Goal: Information Seeking & Learning: Learn about a topic

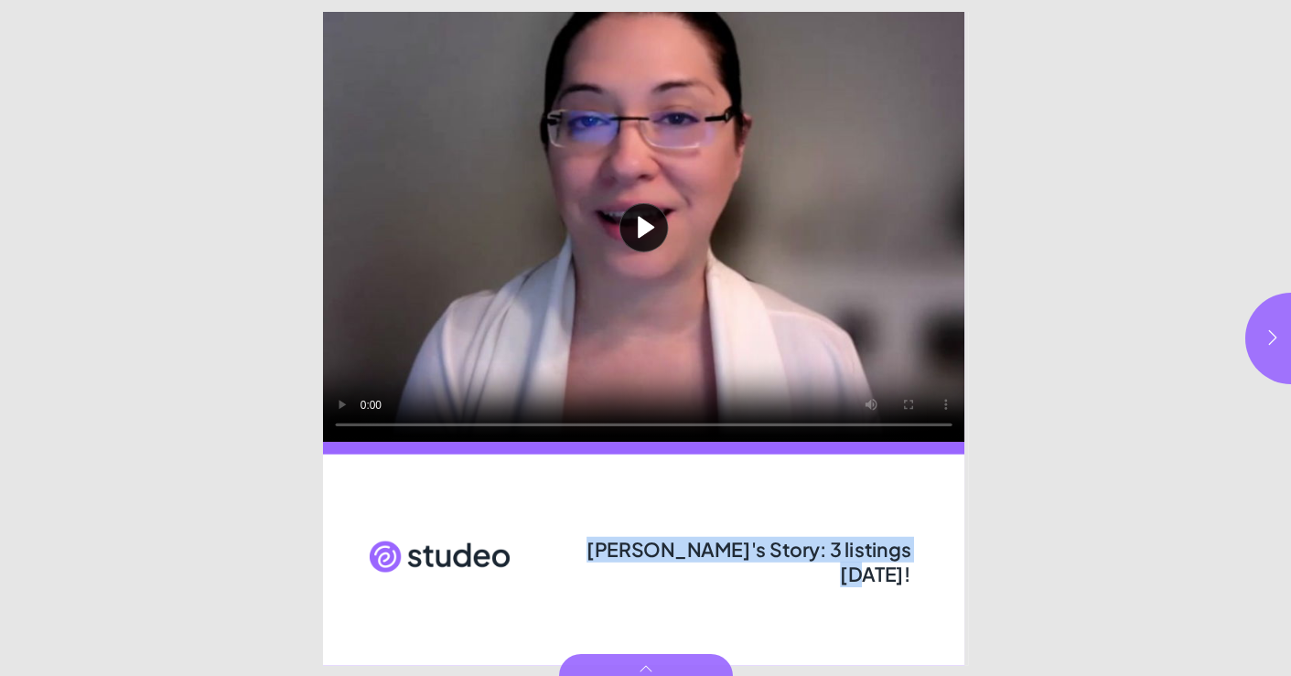
drag, startPoint x: 595, startPoint y: 551, endPoint x: 903, endPoint y: 550, distance: 308.4
click at [903, 550] on span "[PERSON_NAME]'s Story: 3 listings [DATE]!" at bounding box center [749, 561] width 324 height 50
click at [1260, 345] on button "button" at bounding box center [1291, 339] width 92 height 92
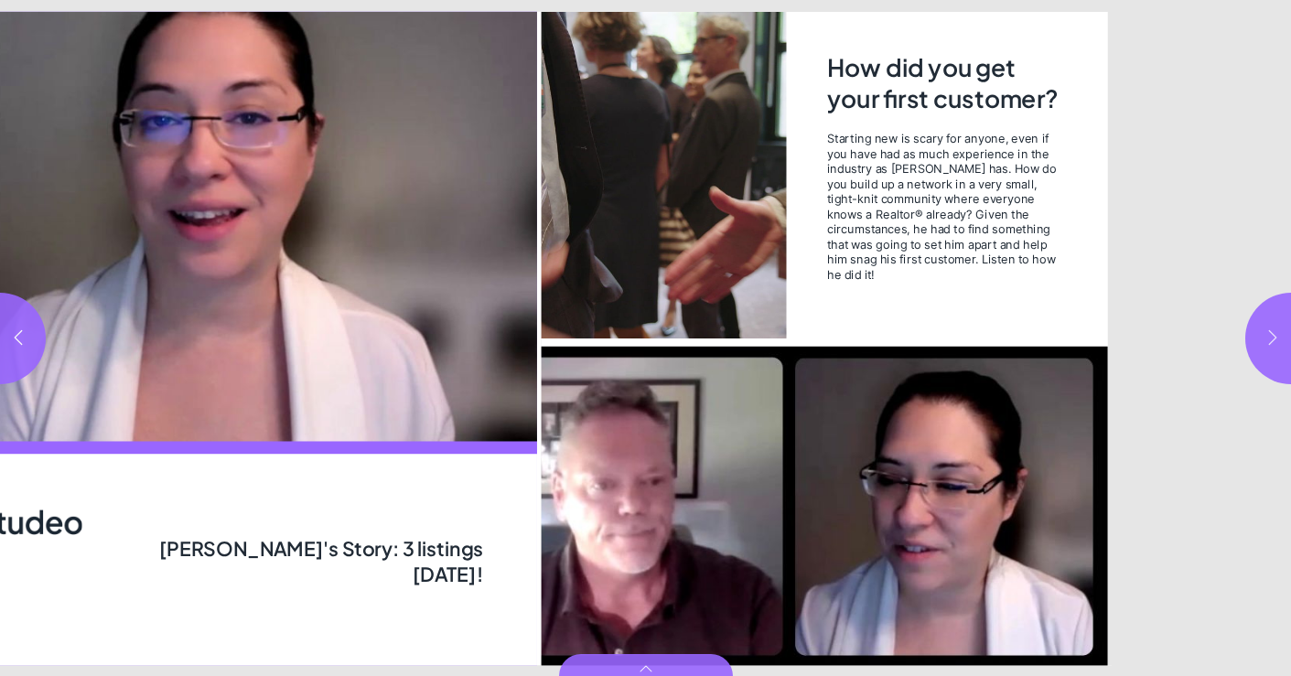
click at [1260, 345] on button "button" at bounding box center [1291, 339] width 92 height 92
type input "***"
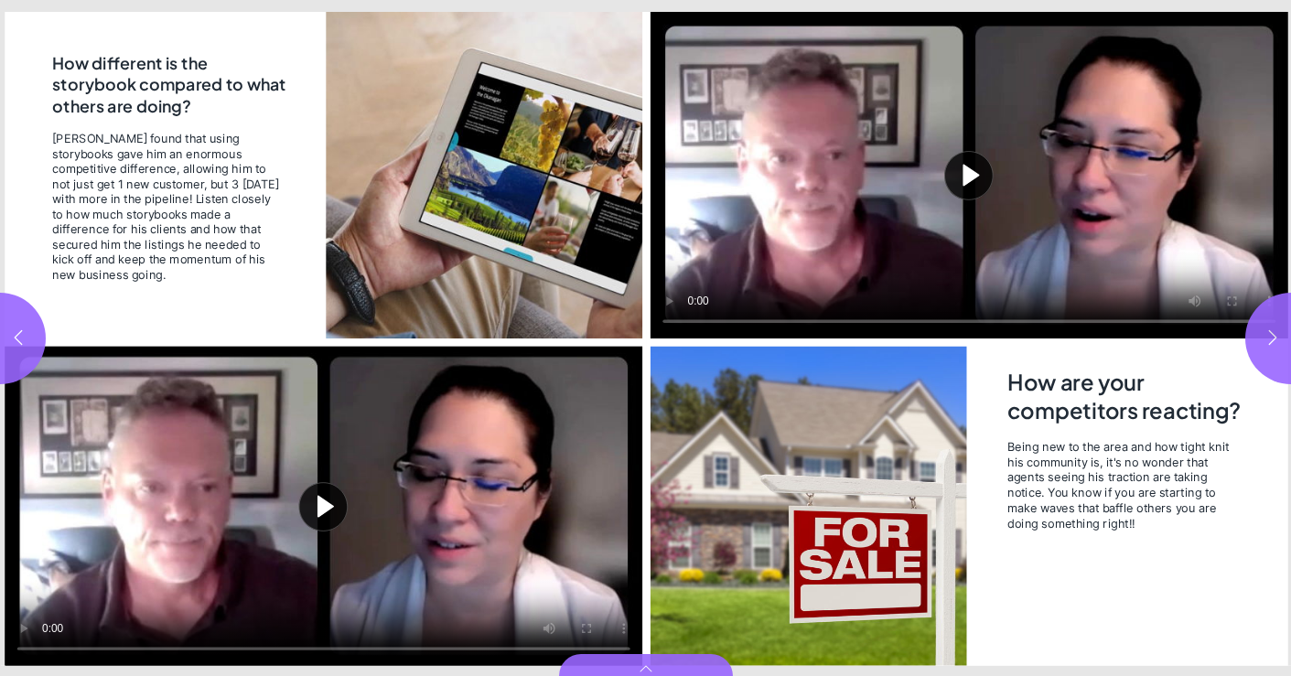
click at [339, 522] on button "Play video" at bounding box center [324, 505] width 638 height 319
click at [257, 495] on video "Video" at bounding box center [324, 505] width 638 height 319
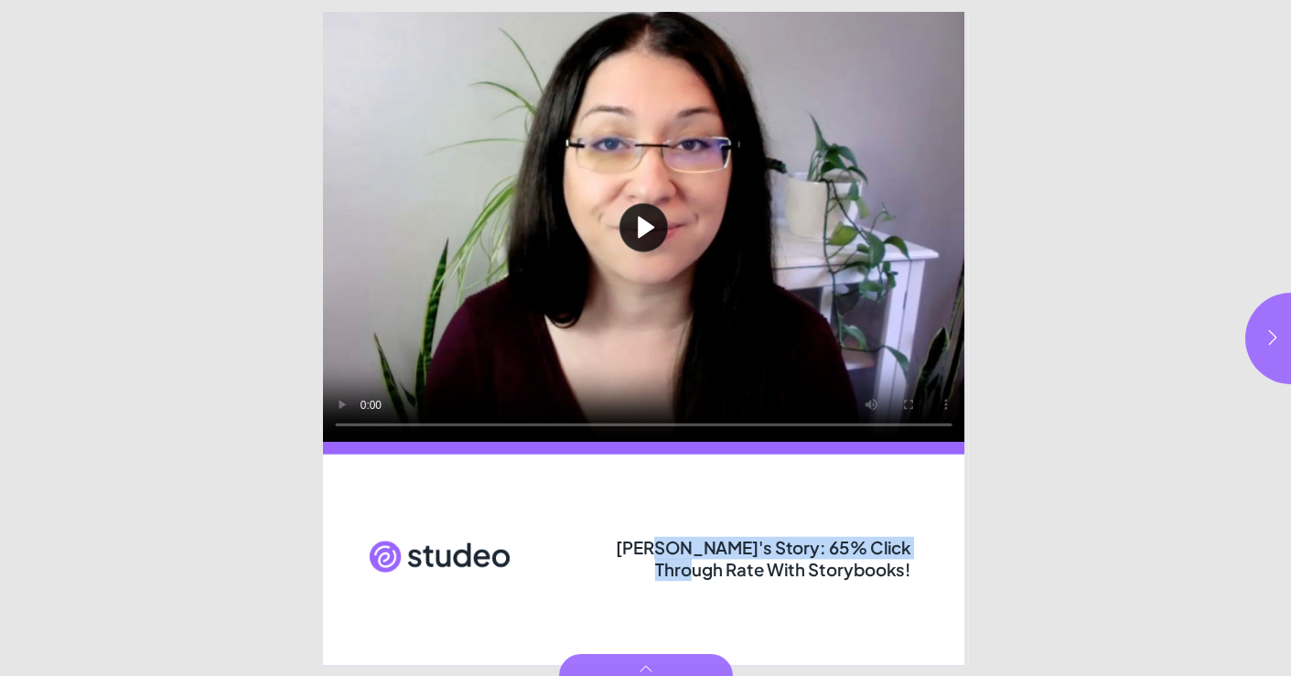
drag, startPoint x: 631, startPoint y: 545, endPoint x: 1017, endPoint y: 545, distance: 385.3
click at [898, 545] on span "Emilio's Story: 65% Click Through Rate With Storybooks!" at bounding box center [763, 558] width 295 height 44
click at [1252, 357] on button "button" at bounding box center [1291, 339] width 92 height 92
type input "***"
